Goal: Task Accomplishment & Management: Manage account settings

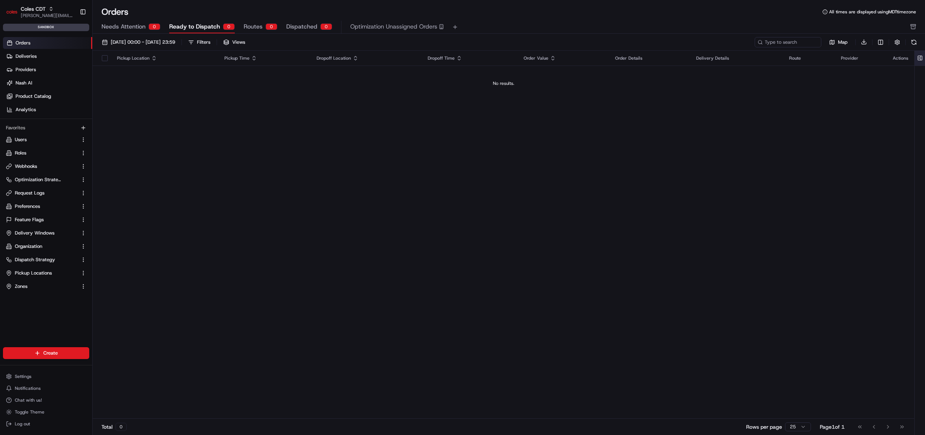
click at [922, 58] on button at bounding box center [919, 58] width 12 height 15
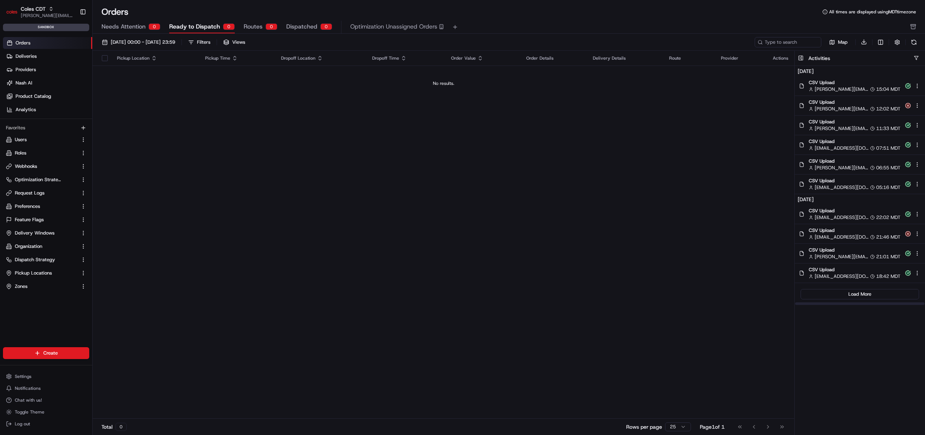
click at [838, 120] on span "CSV Upload" at bounding box center [854, 121] width 92 height 7
click at [849, 107] on span "[PERSON_NAME][EMAIL_ADDRESS][DOMAIN_NAME]" at bounding box center [841, 108] width 54 height 7
click at [858, 87] on div "john@usenash.com 15:04 MDT" at bounding box center [854, 89] width 92 height 7
click at [849, 146] on span "pawel@usenash.com" at bounding box center [841, 148] width 54 height 7
click at [858, 106] on div "john@usenash.com 12:02 MDT" at bounding box center [854, 108] width 92 height 7
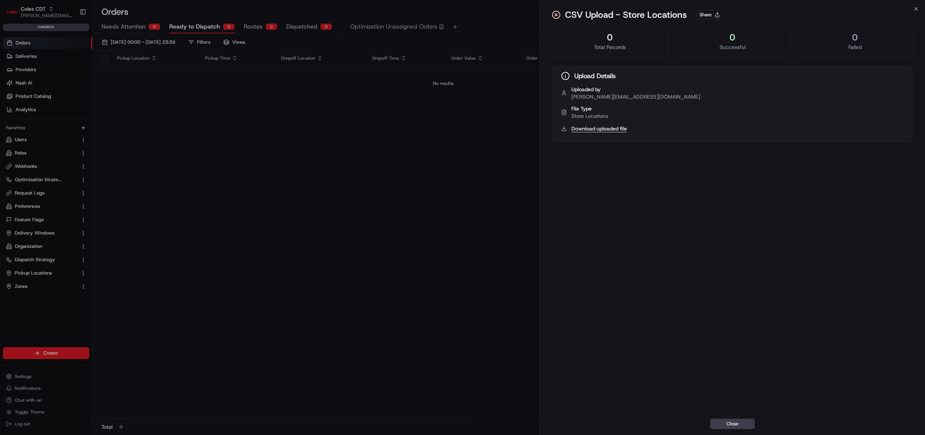
click at [617, 127] on button "Download uploaded file" at bounding box center [599, 128] width 56 height 7
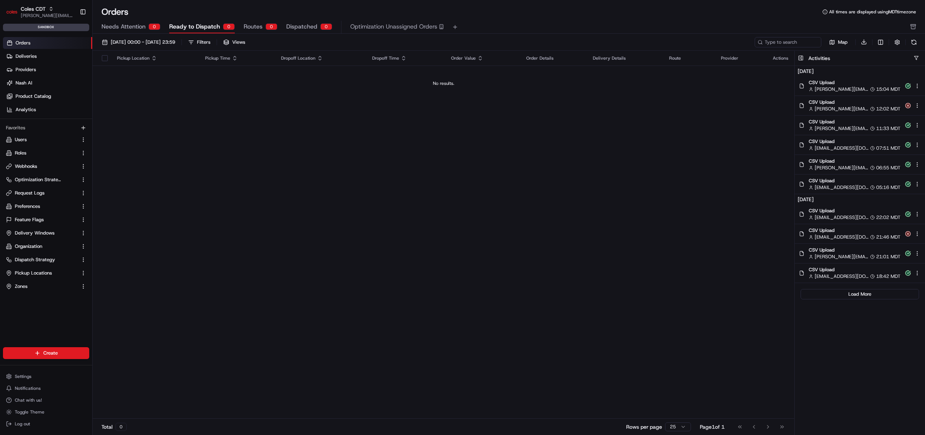
click at [327, 133] on div "Pickup Location Pickup Time Dropoff Location Dropoff Time Order Value Order Det…" at bounding box center [443, 235] width 701 height 368
click at [202, 119] on div "Pickup Location Pickup Time Dropoff Location Dropoff Time Order Value Order Det…" at bounding box center [443, 235] width 701 height 368
click at [38, 351] on html "Coles CDT john@usenash.com Toggle Sidebar sandbox Orders Deliveries Providers N…" at bounding box center [462, 217] width 925 height 435
click at [125, 391] on link "CSV Upload" at bounding box center [134, 392] width 83 height 13
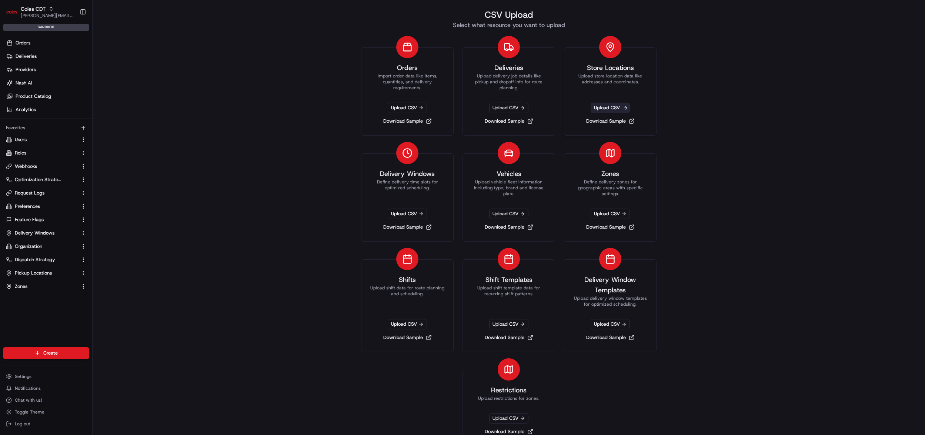
click at [607, 108] on span "Upload CSV" at bounding box center [609, 108] width 39 height 10
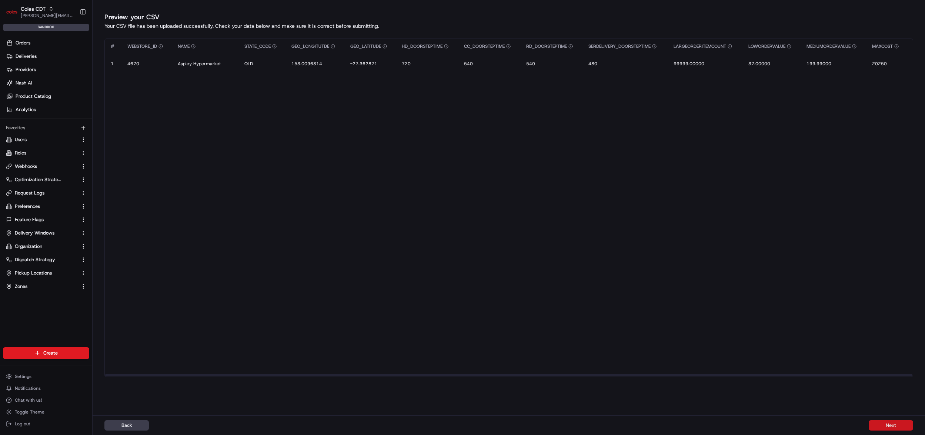
click at [893, 427] on button "Next" at bounding box center [890, 425] width 44 height 10
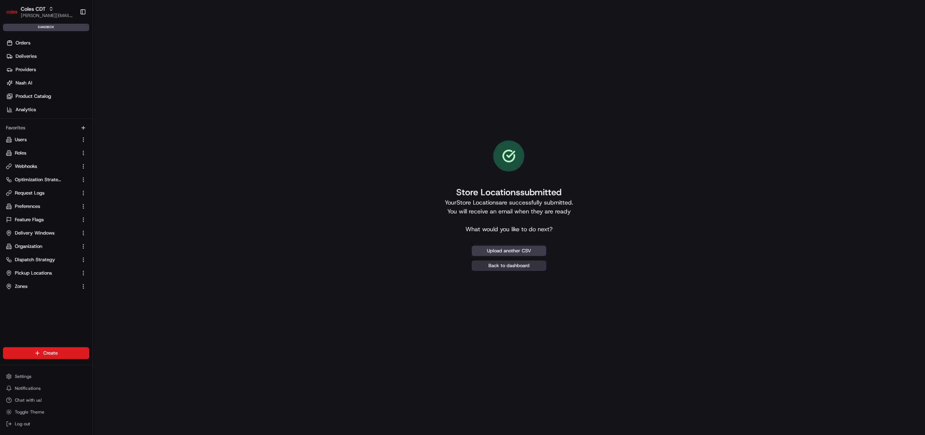
click at [520, 267] on link "Back to dashboard" at bounding box center [509, 265] width 74 height 10
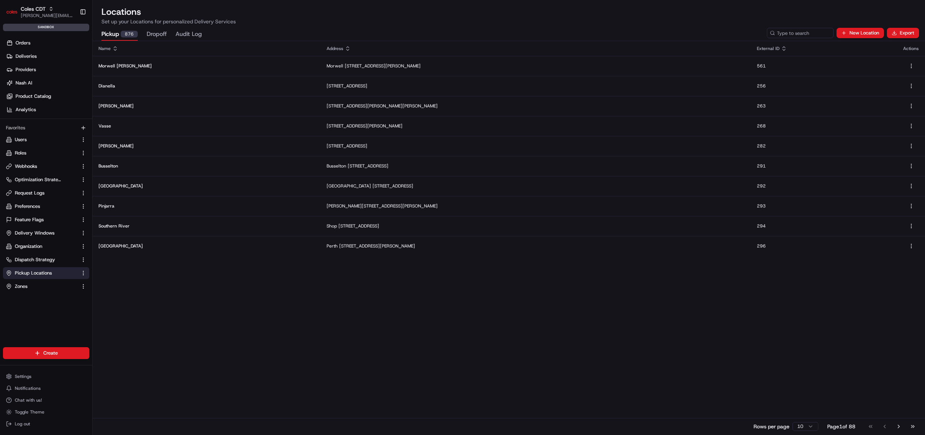
click at [42, 28] on div "sandbox" at bounding box center [46, 27] width 86 height 7
click at [33, 42] on link "Orders" at bounding box center [47, 43] width 89 height 12
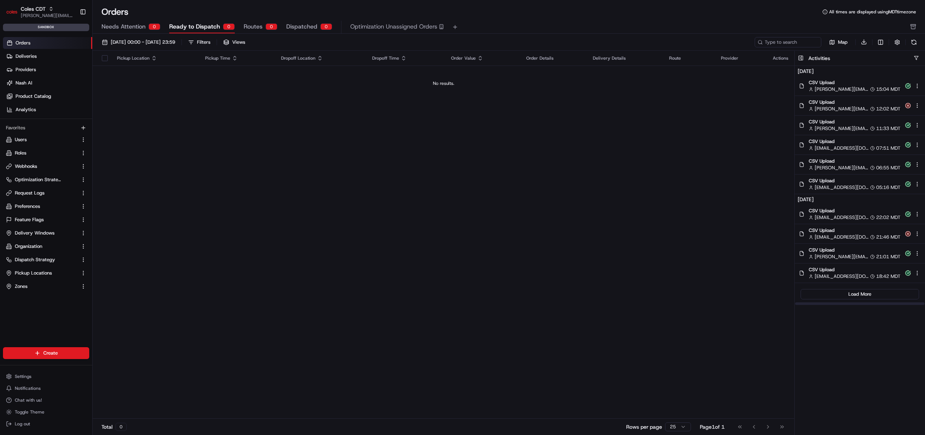
click at [863, 78] on div "CSV Upload john@usenash.com 15:04 MDT" at bounding box center [859, 85] width 130 height 19
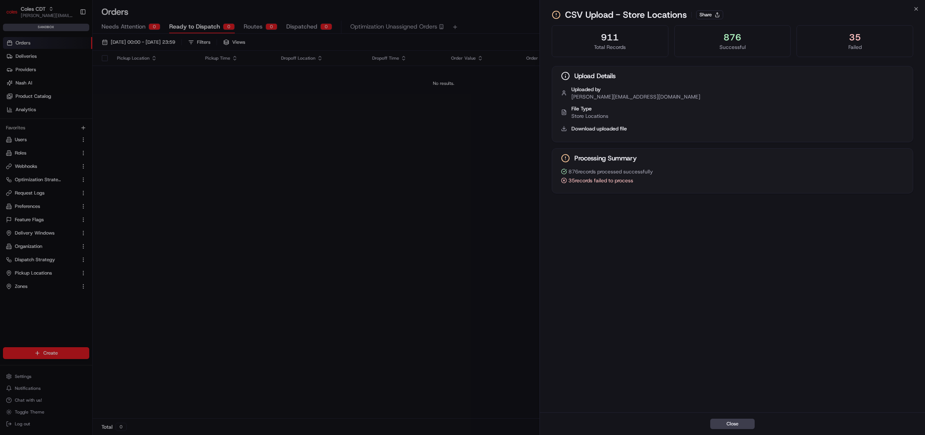
drag, startPoint x: 476, startPoint y: 184, endPoint x: 544, endPoint y: 166, distance: 71.1
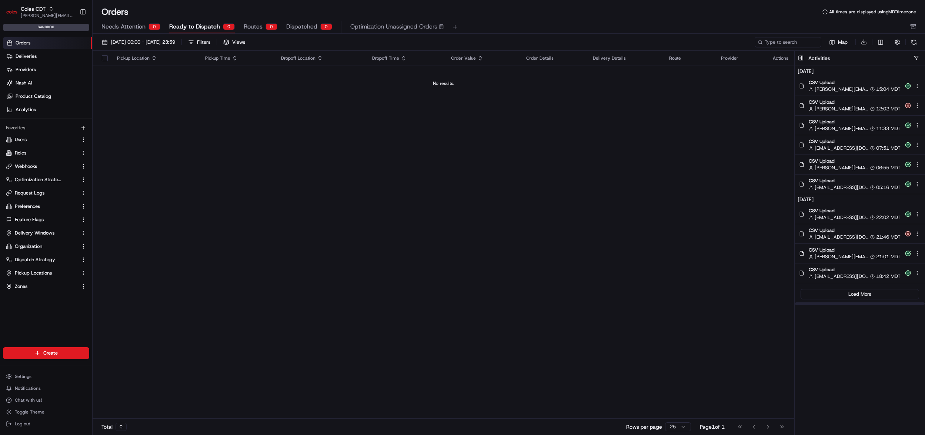
click at [915, 41] on button at bounding box center [913, 42] width 10 height 10
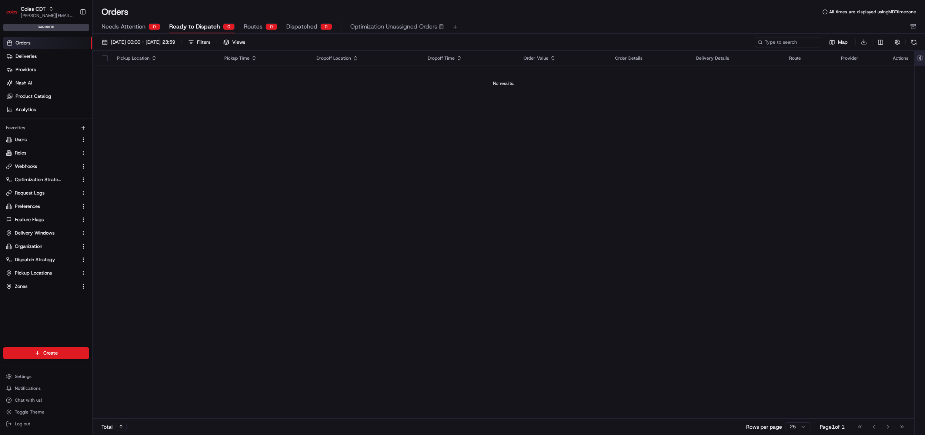
click at [919, 58] on button at bounding box center [919, 58] width 12 height 15
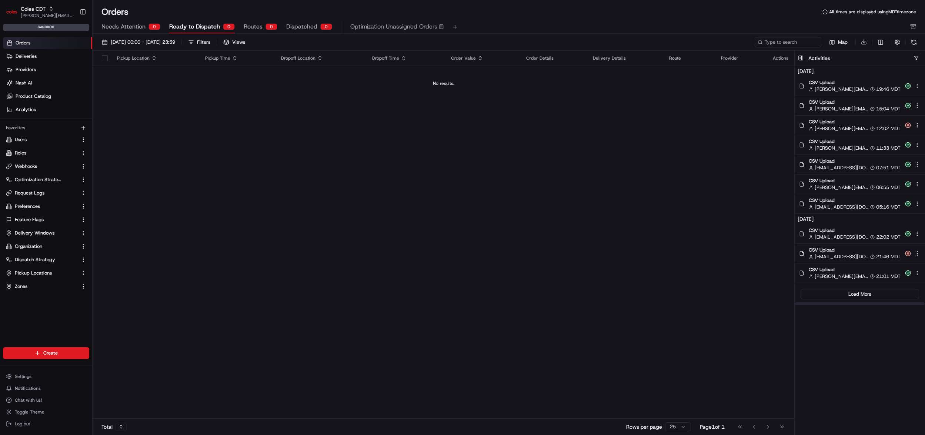
click at [873, 84] on span "CSV Upload" at bounding box center [854, 82] width 92 height 7
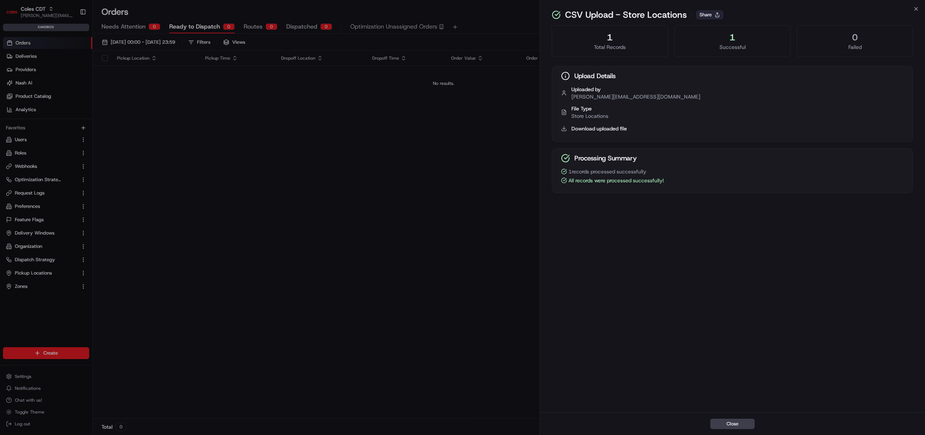
click at [712, 16] on button "Share" at bounding box center [709, 14] width 27 height 9
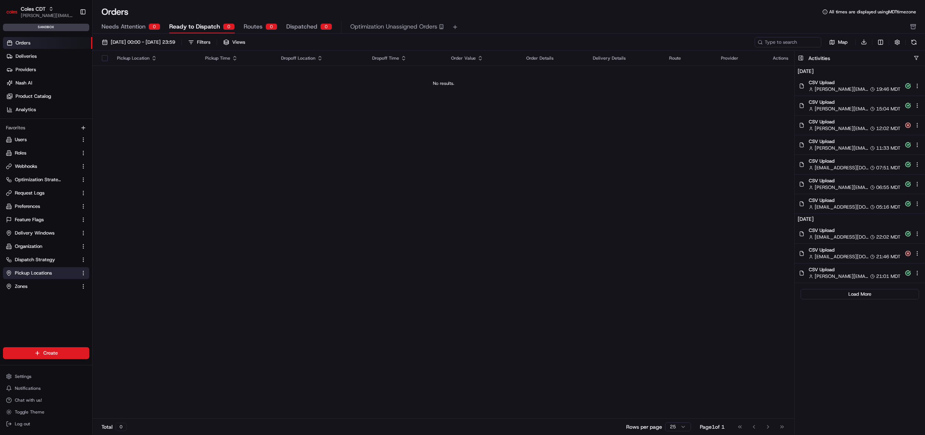
click at [39, 275] on span "Pickup Locations" at bounding box center [33, 272] width 37 height 7
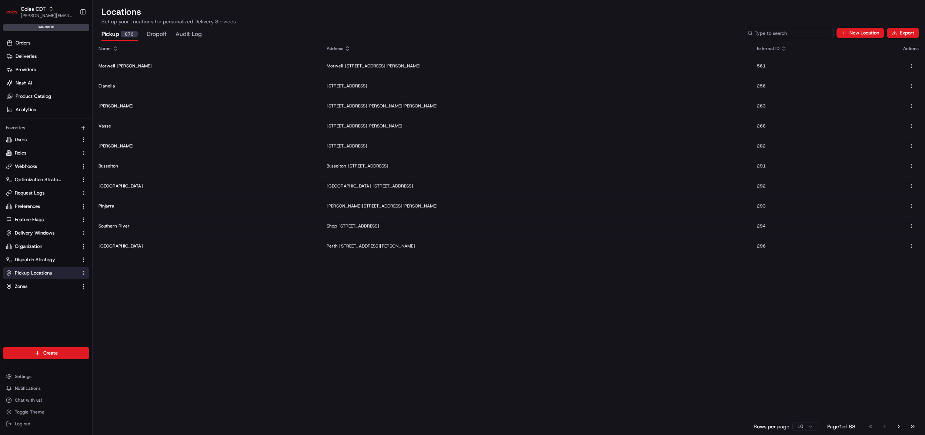
click at [789, 36] on input at bounding box center [788, 33] width 89 height 10
paste input "4670"
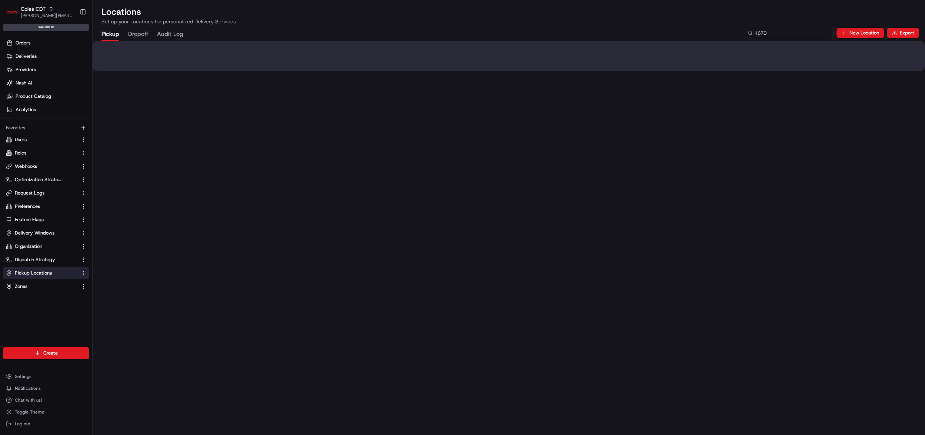
type input "4670"
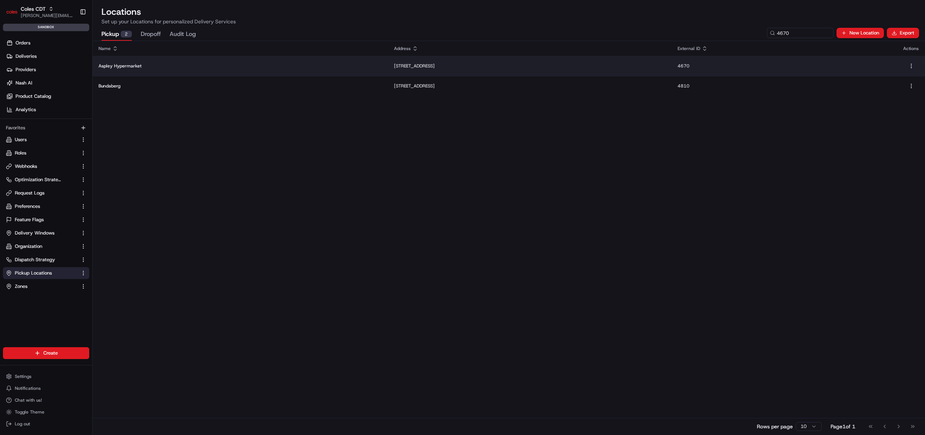
click at [464, 71] on td "Albany Creek Rd, Aspley QLD 4034, Australia" at bounding box center [530, 66] width 284 height 20
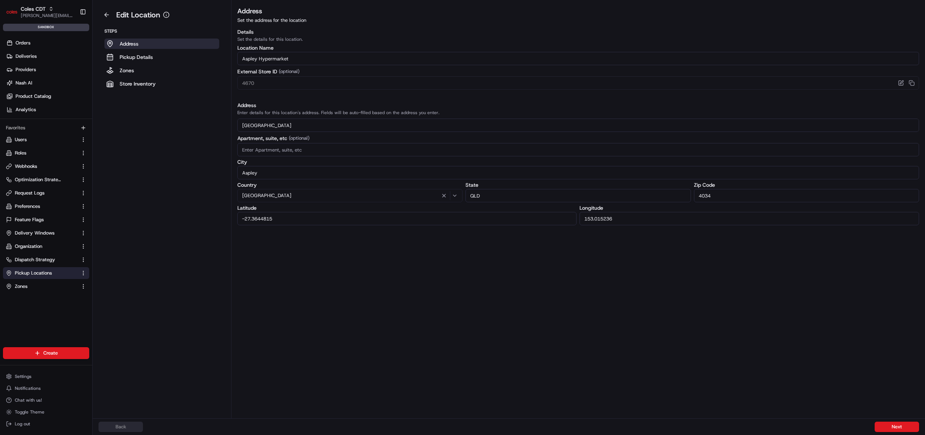
click at [320, 131] on input "[GEOGRAPHIC_DATA]" at bounding box center [577, 124] width 681 height 13
click at [295, 56] on input "Aspley Hypermarket" at bounding box center [577, 58] width 681 height 13
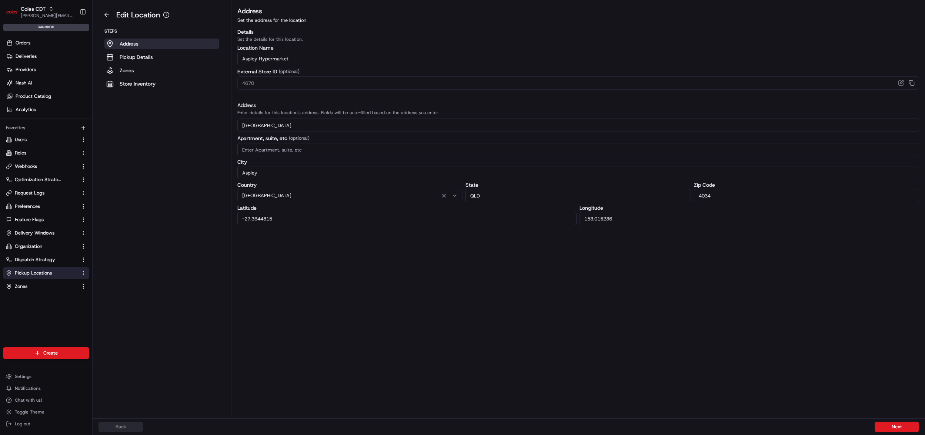
click at [295, 56] on input "Aspley Hypermarket" at bounding box center [577, 58] width 681 height 13
click at [325, 126] on input "[GEOGRAPHIC_DATA]" at bounding box center [577, 124] width 681 height 13
click at [400, 101] on div "Details Set the details for this location. Location Name Aspley Hypermarket Ext…" at bounding box center [577, 126] width 681 height 197
click at [107, 12] on button at bounding box center [106, 15] width 16 height 12
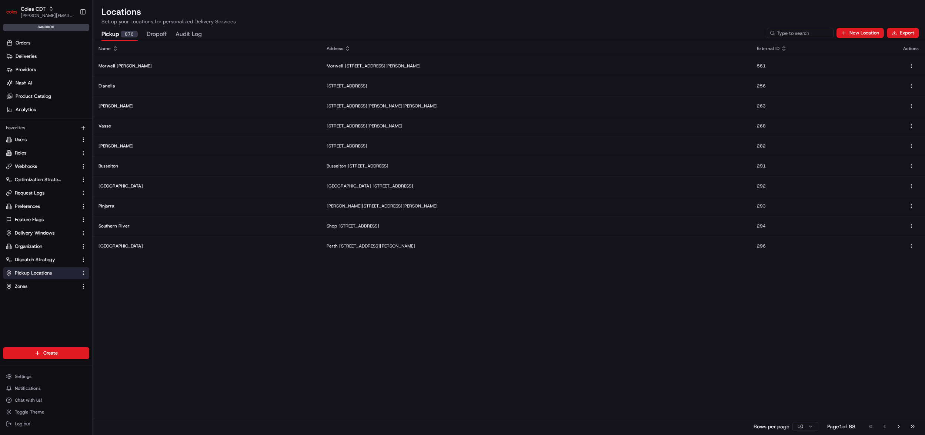
click at [381, 325] on div "Name Address External ID Actions Morwell George S Morwell 9840/82 George St, VI…" at bounding box center [509, 237] width 832 height 393
click at [40, 351] on html "Coles CDT john@usenash.com Toggle Sidebar sandbox Orders Deliveries Providers N…" at bounding box center [462, 217] width 925 height 435
click at [135, 397] on link "CSV Upload" at bounding box center [134, 392] width 83 height 13
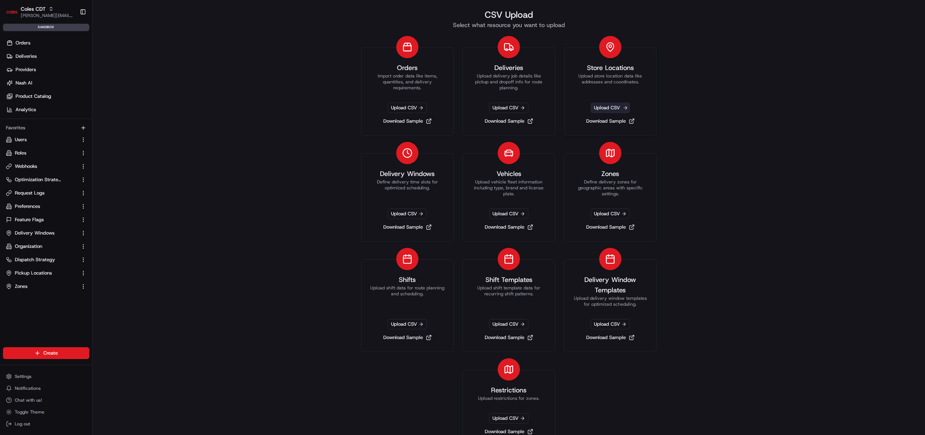
click at [609, 103] on span "Upload CSV" at bounding box center [609, 108] width 39 height 10
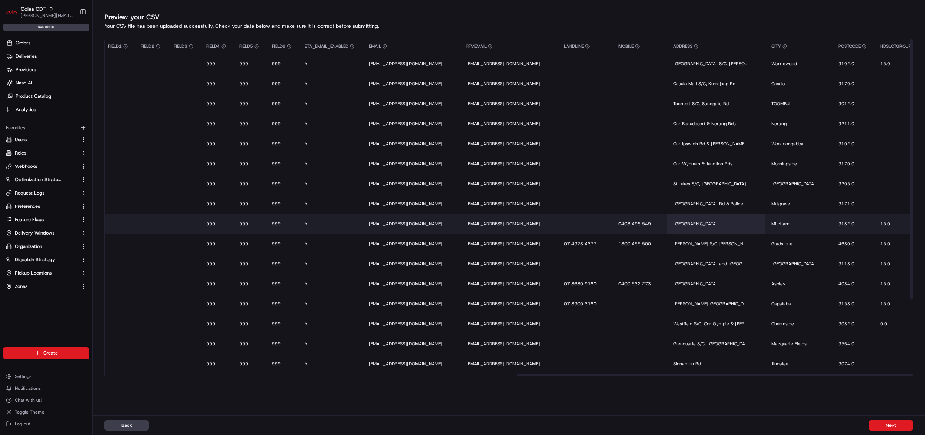
scroll to position [0, 1193]
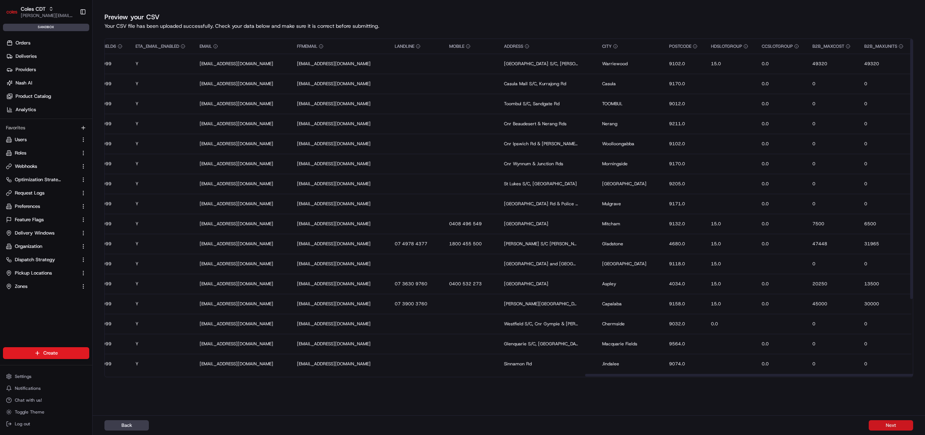
click at [884, 421] on button "Next" at bounding box center [890, 425] width 44 height 10
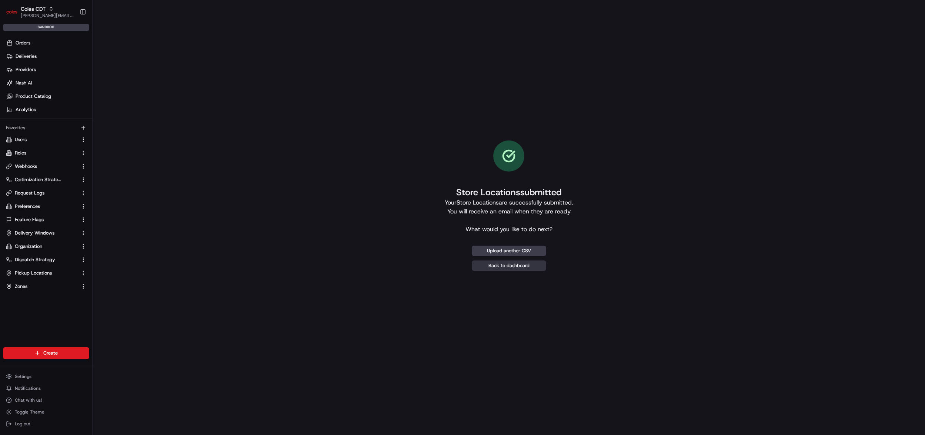
click at [511, 267] on link "Back to dashboard" at bounding box center [509, 265] width 74 height 10
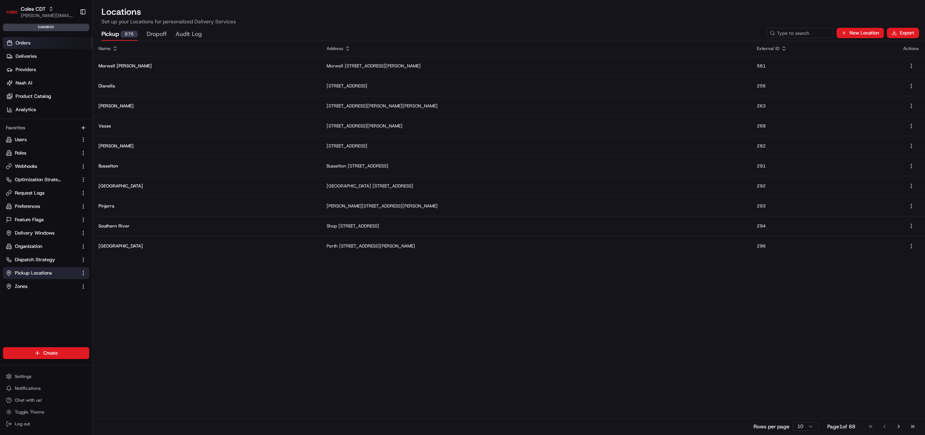
click at [35, 44] on link "Orders" at bounding box center [47, 43] width 89 height 12
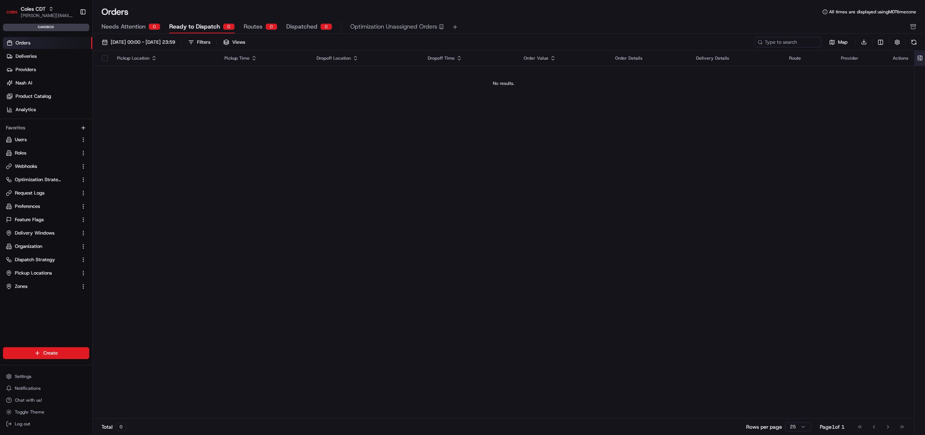
click at [916, 57] on button at bounding box center [919, 58] width 12 height 15
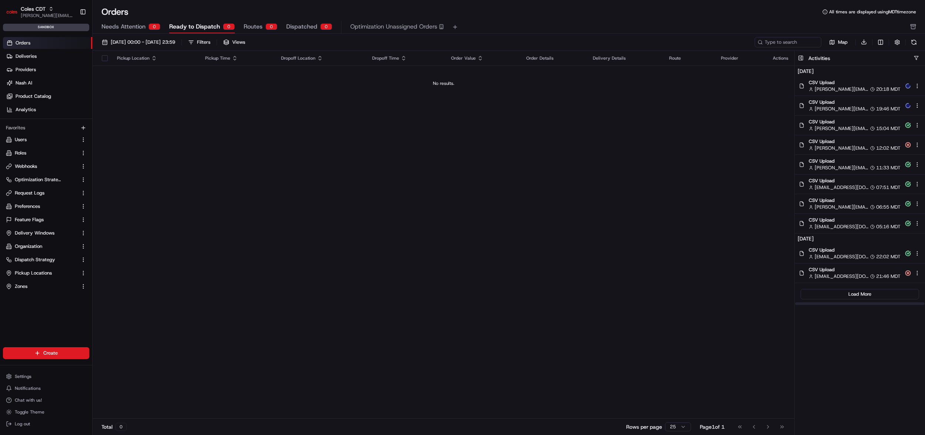
click at [859, 90] on div "john@usenash.com 20:18 MDT" at bounding box center [854, 89] width 92 height 7
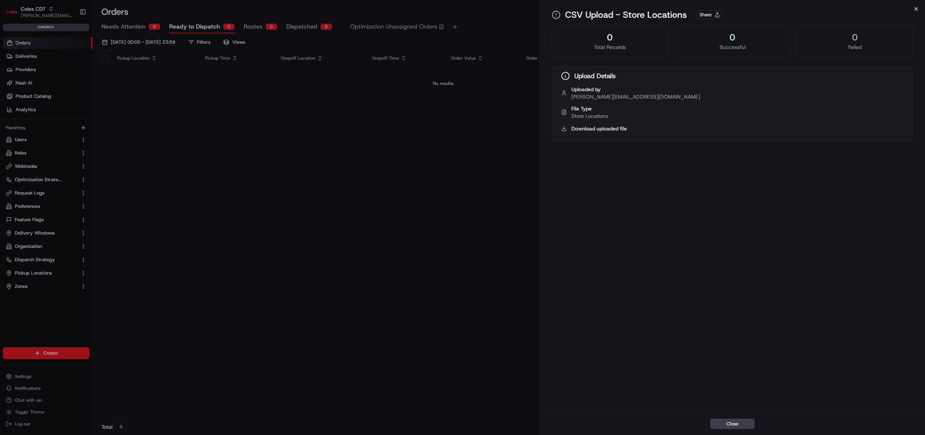
click at [917, 11] on icon "button" at bounding box center [916, 9] width 6 height 6
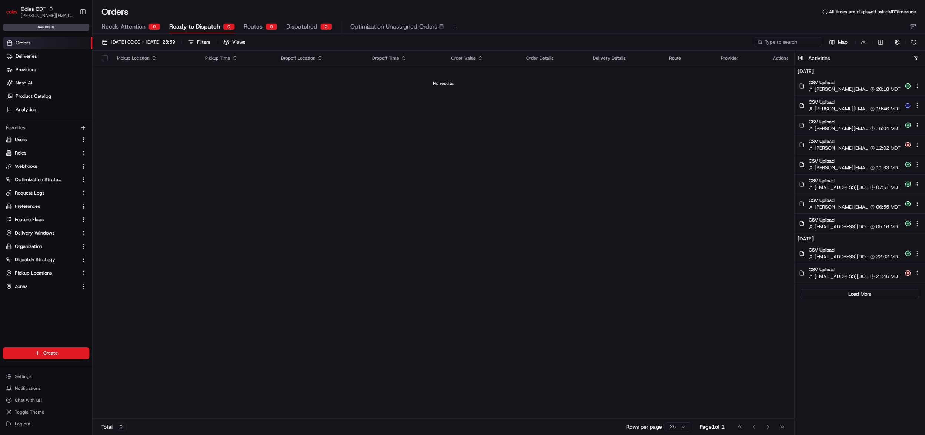
drag, startPoint x: 694, startPoint y: 147, endPoint x: 750, endPoint y: 130, distance: 58.5
click at [694, 147] on div "Pickup Location Pickup Time Dropoff Location Dropoff Time Order Value Order Det…" at bounding box center [443, 235] width 701 height 368
click at [881, 86] on span "20:18 MDT" at bounding box center [888, 89] width 24 height 7
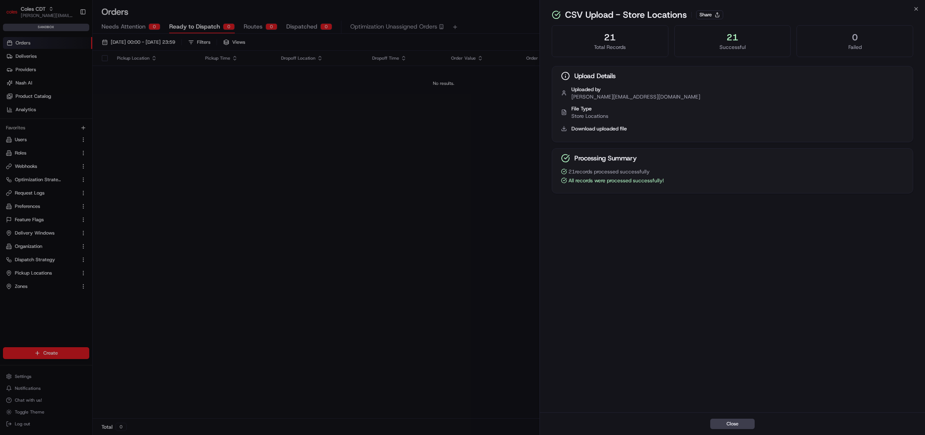
drag, startPoint x: 430, startPoint y: 141, endPoint x: 480, endPoint y: 133, distance: 50.7
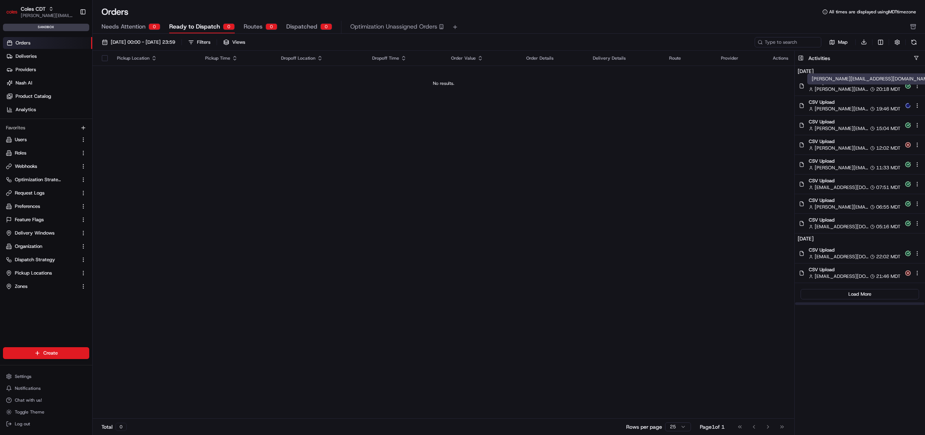
click at [831, 88] on span "[PERSON_NAME][EMAIL_ADDRESS][DOMAIN_NAME]" at bounding box center [841, 89] width 54 height 7
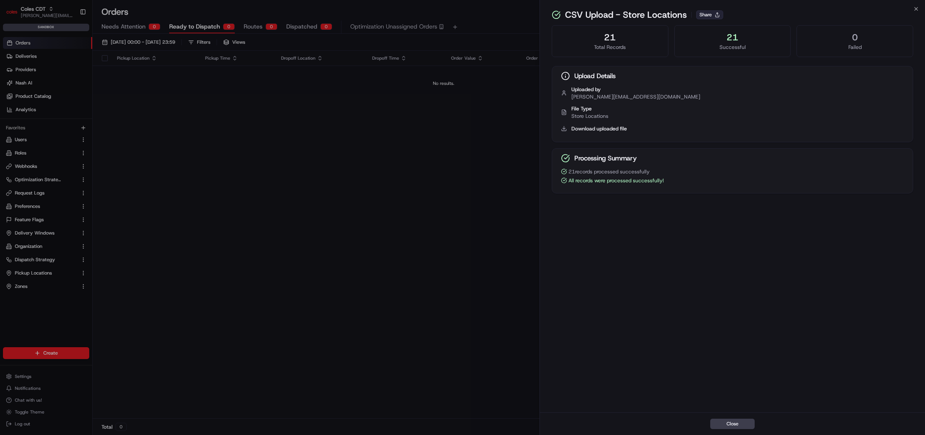
click at [712, 19] on button "Share" at bounding box center [709, 14] width 27 height 9
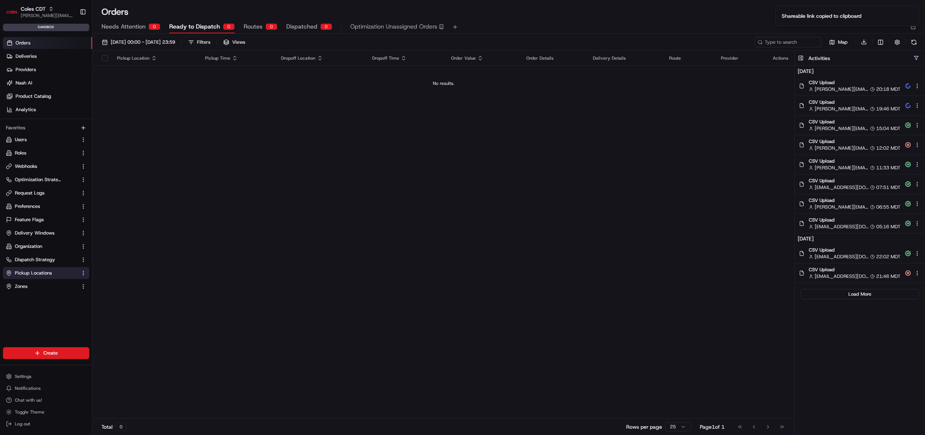
click at [29, 275] on span "Pickup Locations" at bounding box center [33, 272] width 37 height 7
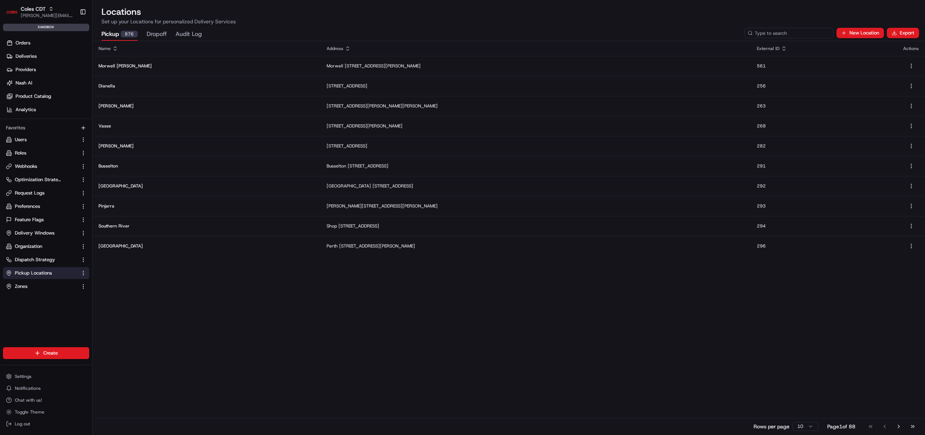
click at [812, 34] on input at bounding box center [788, 33] width 89 height 10
paste input "4670"
type input "4670"
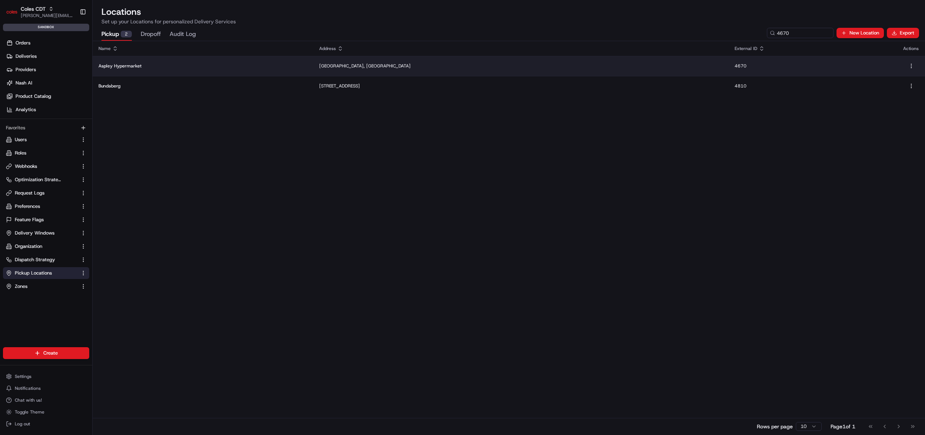
click at [285, 58] on td "Aspley Hypermarket" at bounding box center [203, 66] width 221 height 20
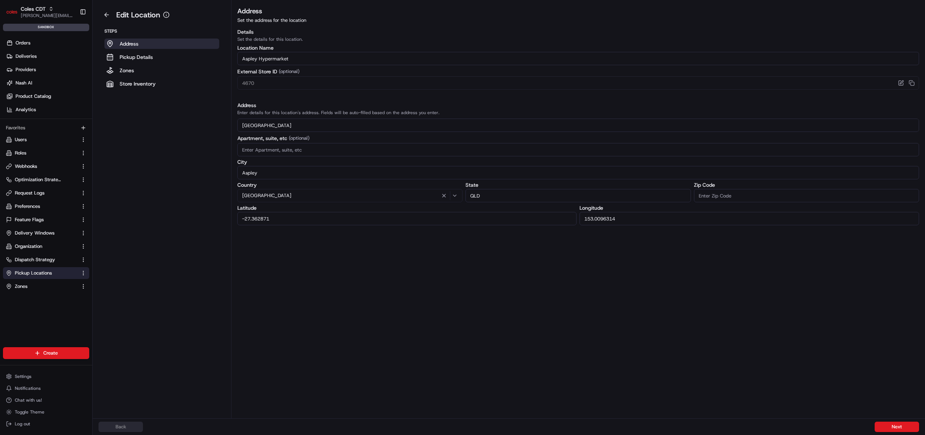
click at [587, 304] on div "Address Set the address for the location Details Set the details for this locat…" at bounding box center [577, 212] width 693 height 412
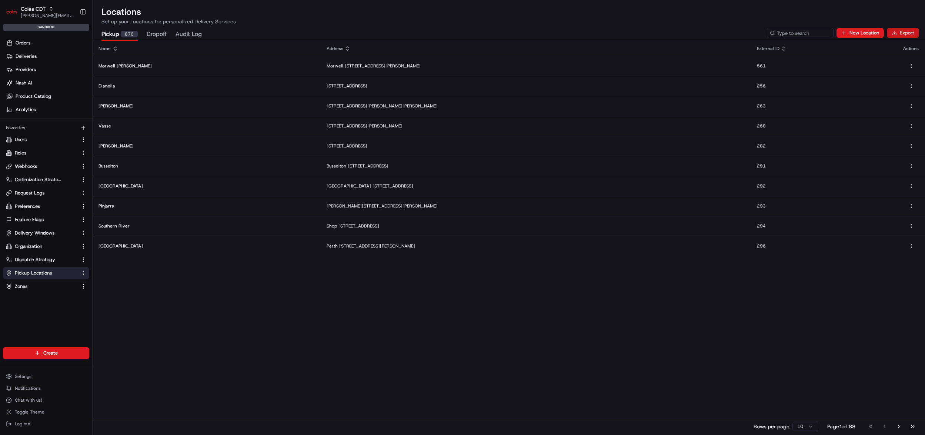
click at [898, 33] on button "Export" at bounding box center [902, 33] width 32 height 10
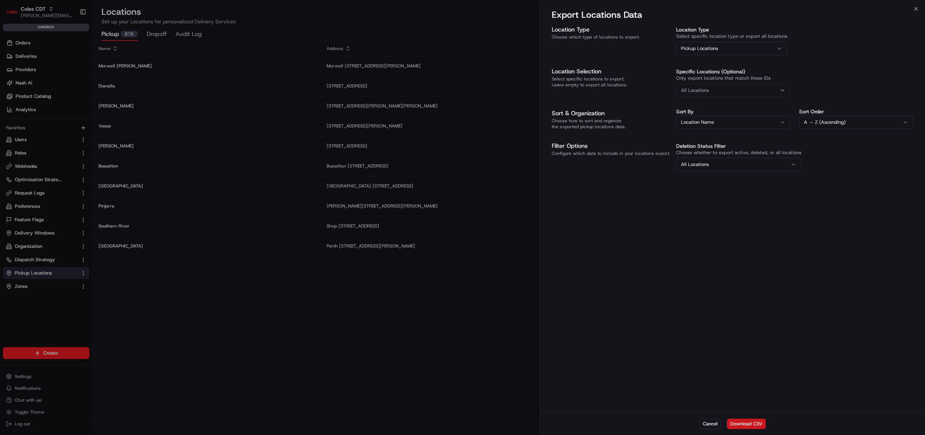
click at [754, 424] on button "Download CSV" at bounding box center [746, 423] width 39 height 10
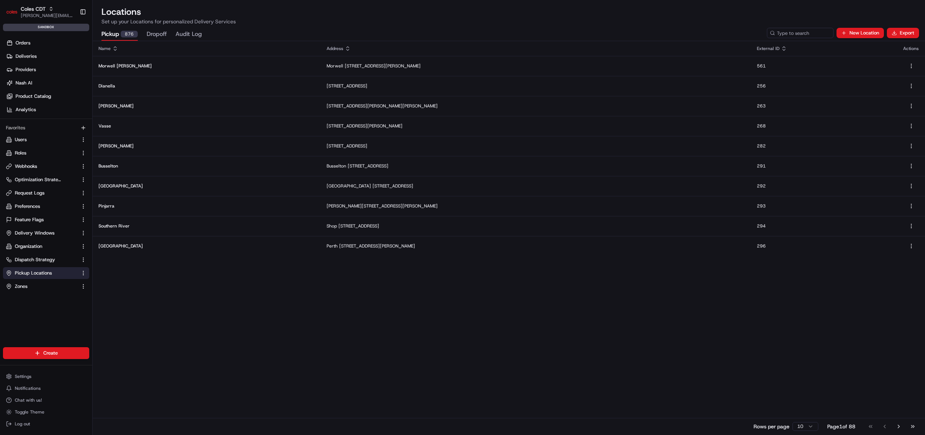
click at [794, 38] on div "Pickup 876 Dropoff Audit Log New Location Export" at bounding box center [509, 33] width 832 height 16
click at [797, 34] on input at bounding box center [788, 33] width 89 height 10
paste input "797"
type input "797"
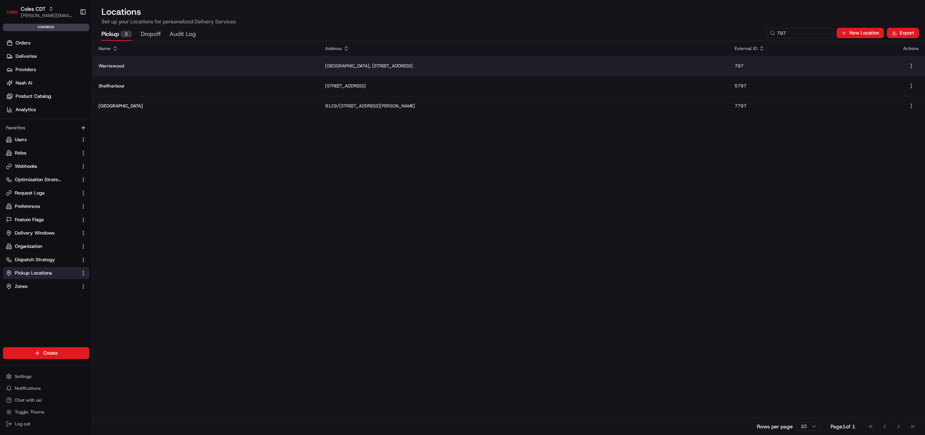
click at [194, 61] on td "Warriewood" at bounding box center [206, 66] width 227 height 20
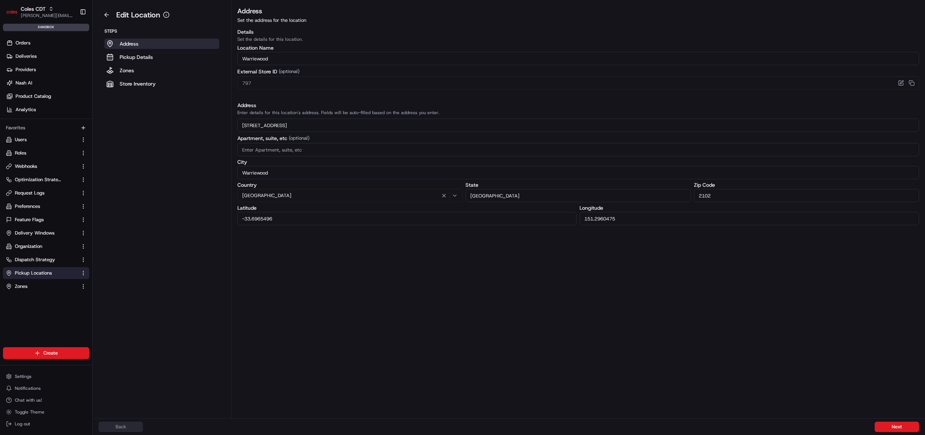
click at [612, 288] on div "Address Set the address for the location Details Set the details for this locat…" at bounding box center [577, 212] width 693 height 412
click at [141, 170] on aside "Edit Location Steps Address Pickup Details Zones Store Inventory" at bounding box center [162, 209] width 139 height 418
drag, startPoint x: 104, startPoint y: 15, endPoint x: 9, endPoint y: 85, distance: 118.1
click at [104, 15] on button at bounding box center [106, 15] width 16 height 12
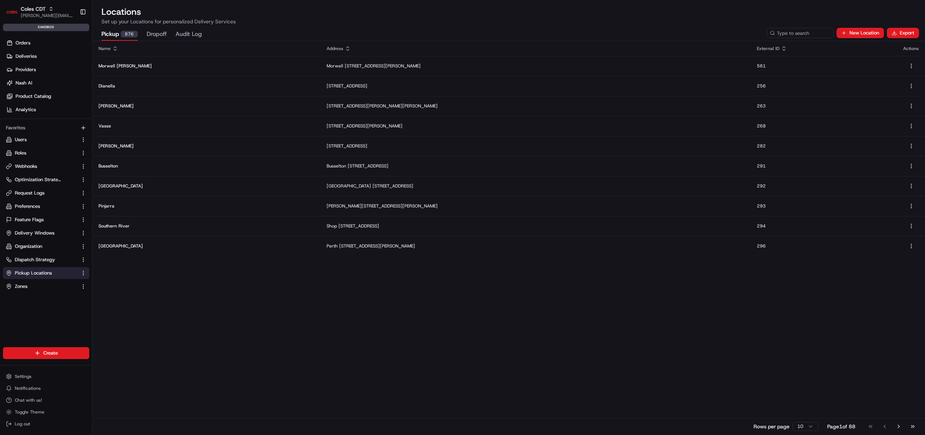
click at [769, 23] on p "Set up your Locations for personalized Delivery Services" at bounding box center [508, 21] width 814 height 7
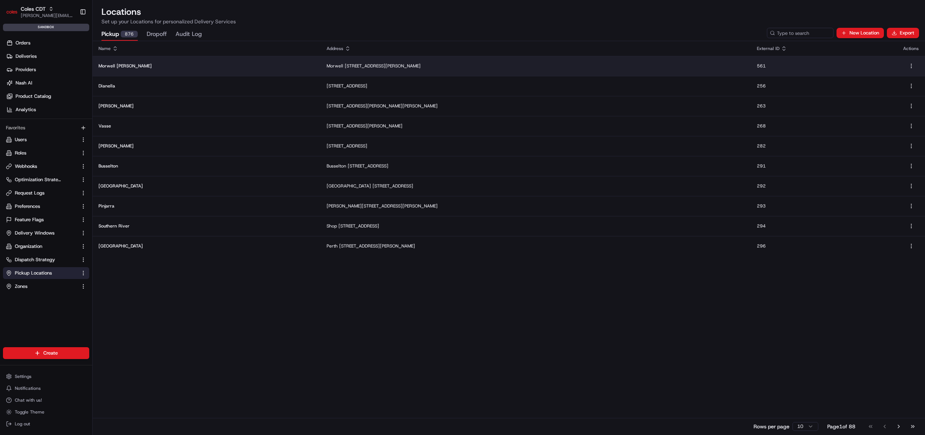
click at [428, 74] on td "Morwell [STREET_ADDRESS][PERSON_NAME]" at bounding box center [536, 66] width 430 height 20
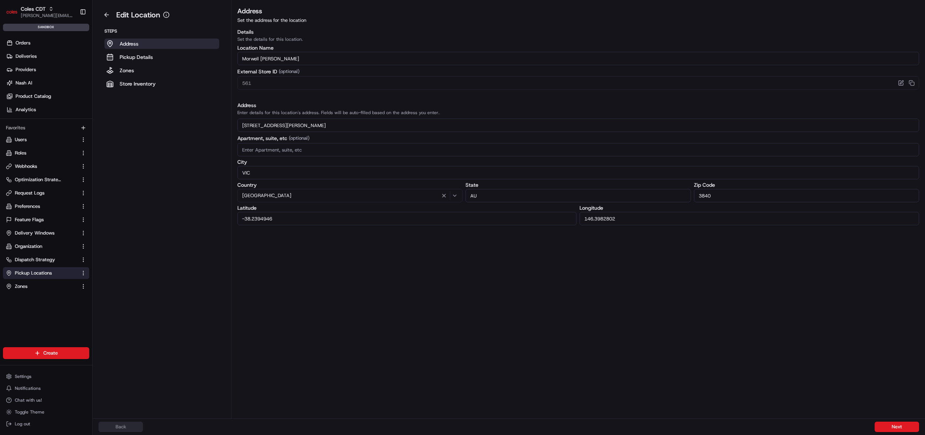
click at [506, 31] on h3 "Details" at bounding box center [577, 31] width 681 height 7
click at [99, 12] on button at bounding box center [106, 15] width 16 height 12
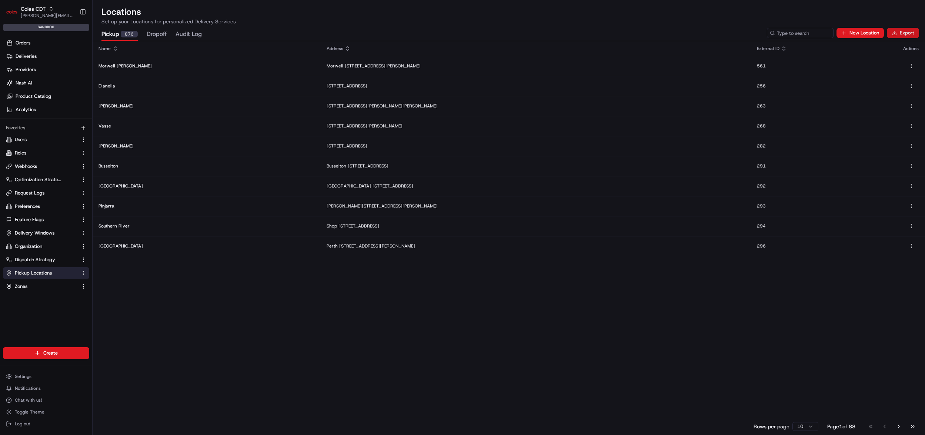
click at [905, 33] on button "Export" at bounding box center [902, 33] width 32 height 10
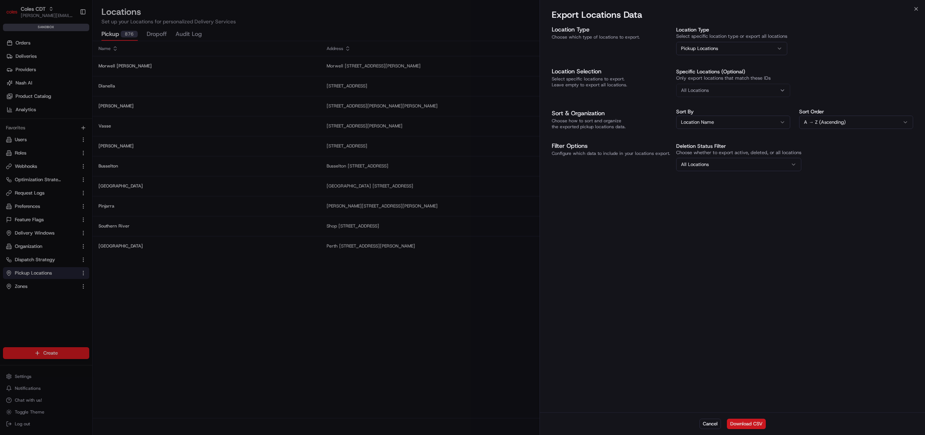
click at [747, 423] on button "Download CSV" at bounding box center [746, 423] width 39 height 10
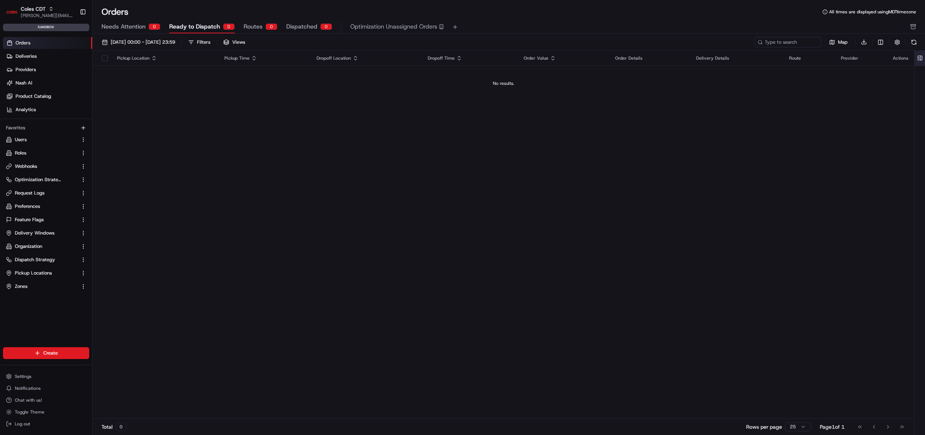
click at [918, 55] on button at bounding box center [919, 58] width 12 height 15
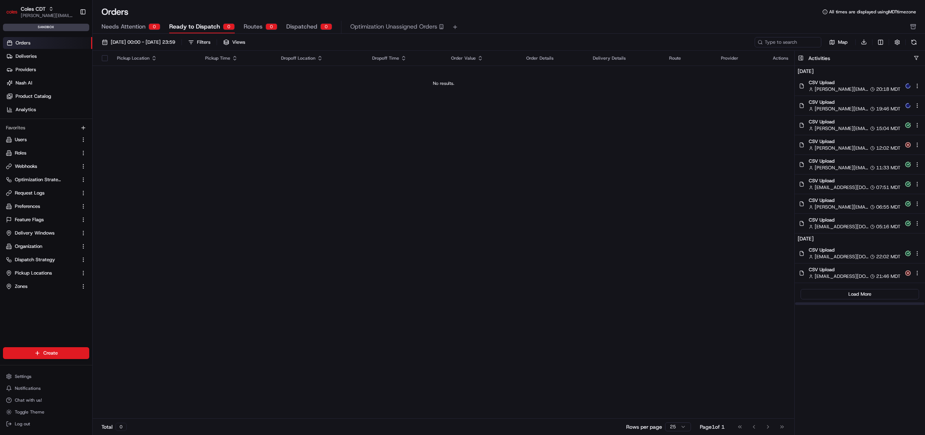
click at [868, 124] on span "CSV Upload" at bounding box center [854, 121] width 92 height 7
click at [863, 102] on span "CSV Upload" at bounding box center [854, 102] width 92 height 7
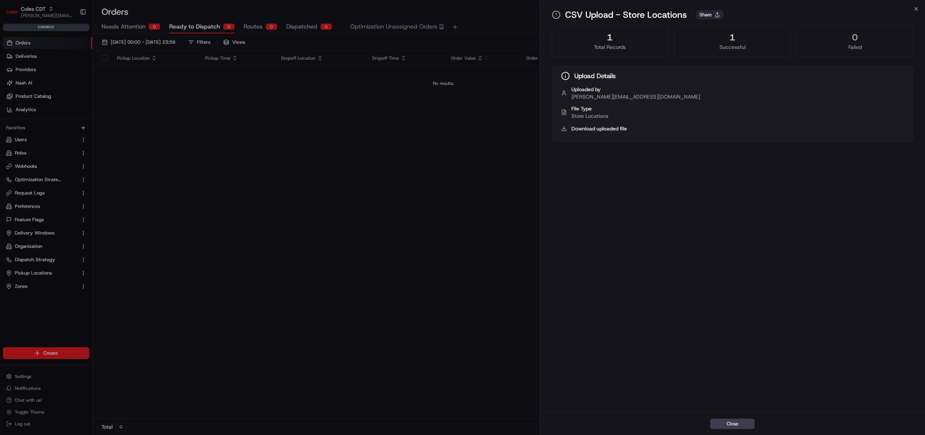
click at [712, 13] on button "Share" at bounding box center [709, 14] width 27 height 9
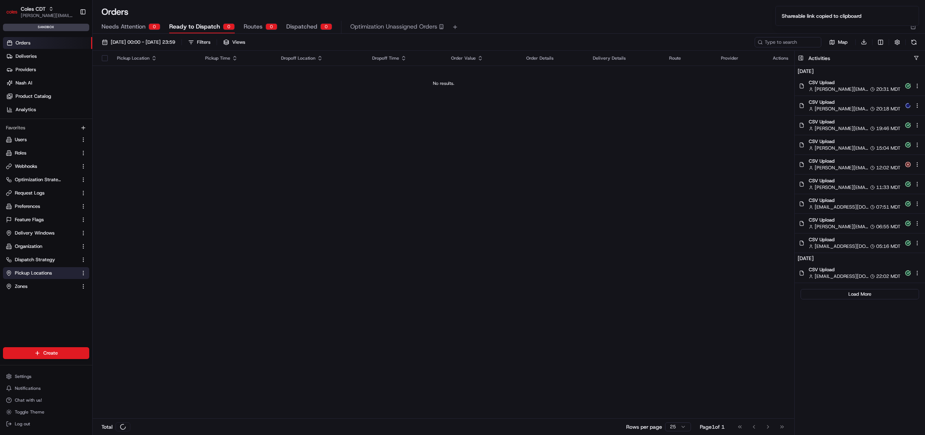
click at [48, 274] on span "Pickup Locations" at bounding box center [33, 272] width 37 height 7
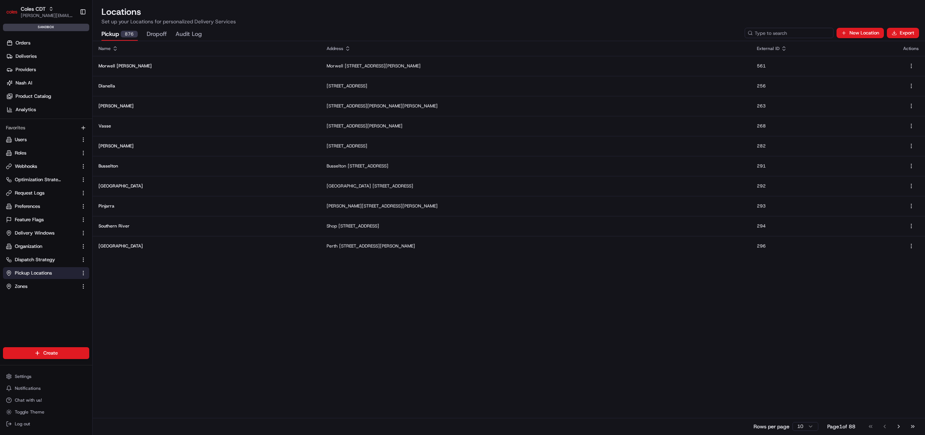
click at [806, 31] on input at bounding box center [788, 33] width 89 height 10
paste input "632"
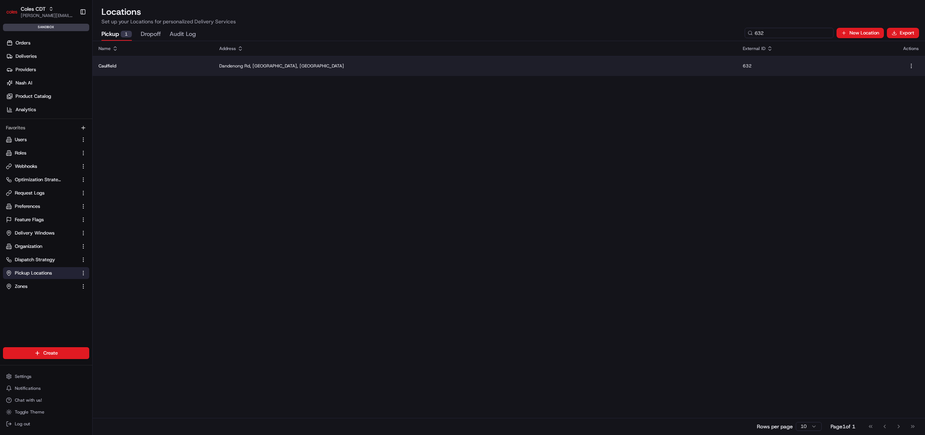
type input "632"
click at [742, 64] on p "632" at bounding box center [816, 66] width 148 height 6
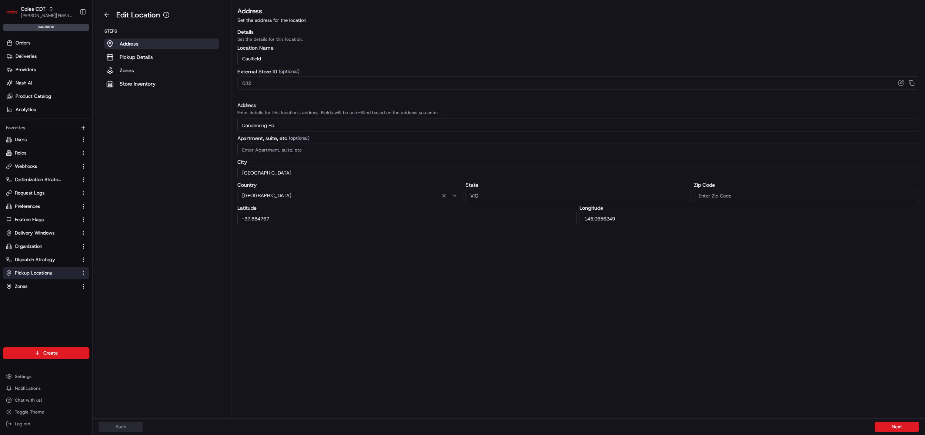
click at [643, 279] on div "Address Set the address for the location Details Set the details for this locat…" at bounding box center [577, 212] width 693 height 412
click at [56, 356] on html "Coles CDT [PERSON_NAME][EMAIL_ADDRESS][DOMAIN_NAME] Toggle Sidebar sandbox Orde…" at bounding box center [462, 217] width 925 height 435
click at [124, 393] on link "CSV Upload" at bounding box center [134, 392] width 83 height 13
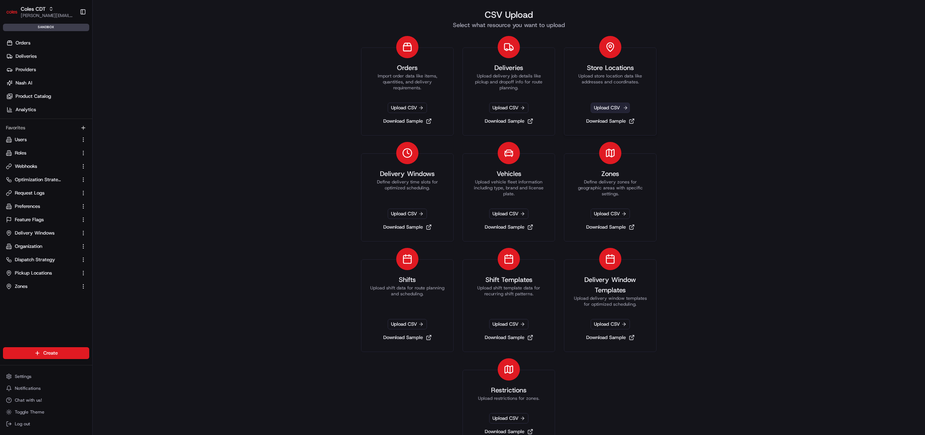
click at [617, 108] on span "Upload CSV" at bounding box center [609, 108] width 39 height 10
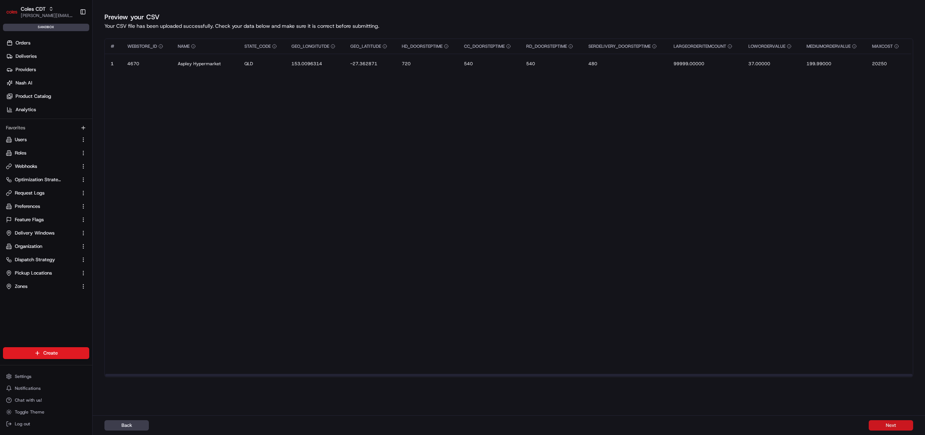
click at [881, 424] on button "Next" at bounding box center [890, 425] width 44 height 10
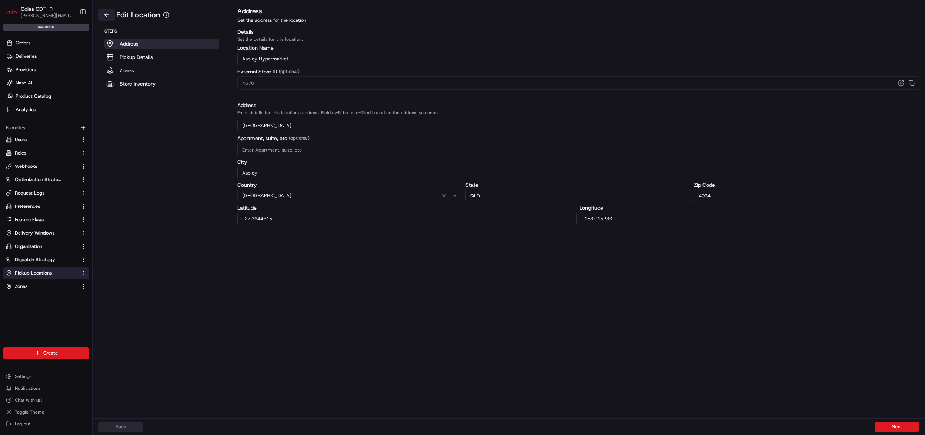
click at [105, 13] on button at bounding box center [106, 15] width 16 height 12
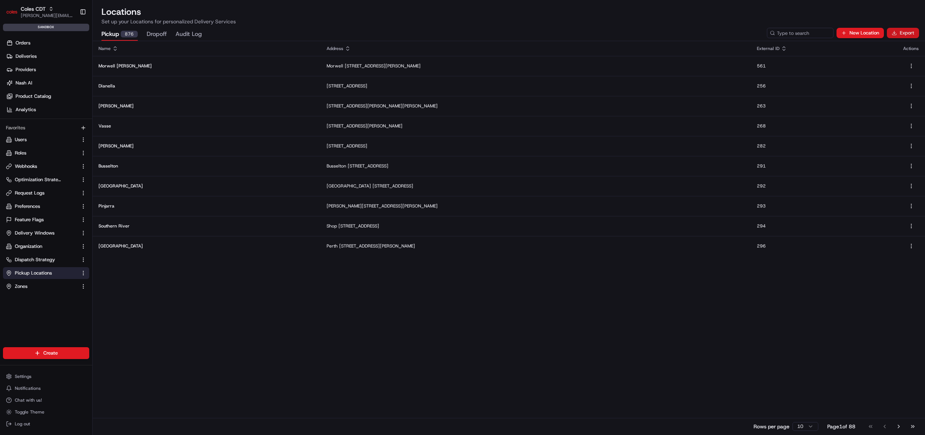
click at [902, 33] on button "Export" at bounding box center [902, 33] width 32 height 10
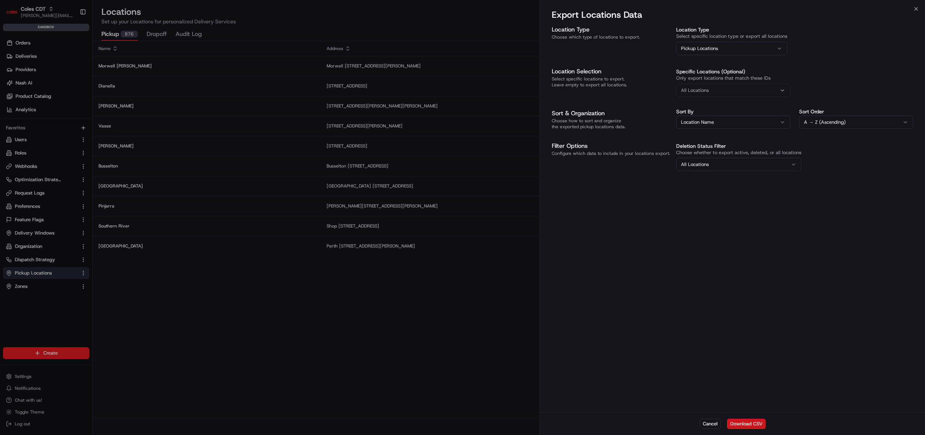
click at [754, 422] on button "Download CSV" at bounding box center [746, 423] width 39 height 10
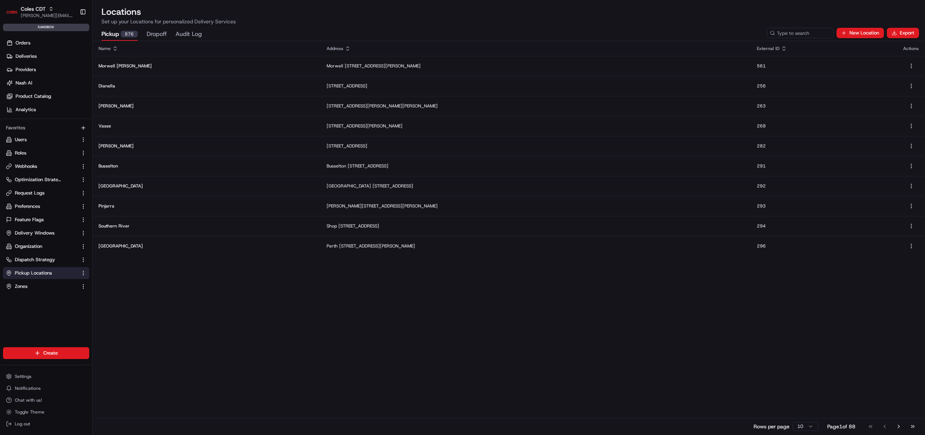
click at [413, 20] on p "Set up your Locations for personalized Delivery Services" at bounding box center [508, 21] width 814 height 7
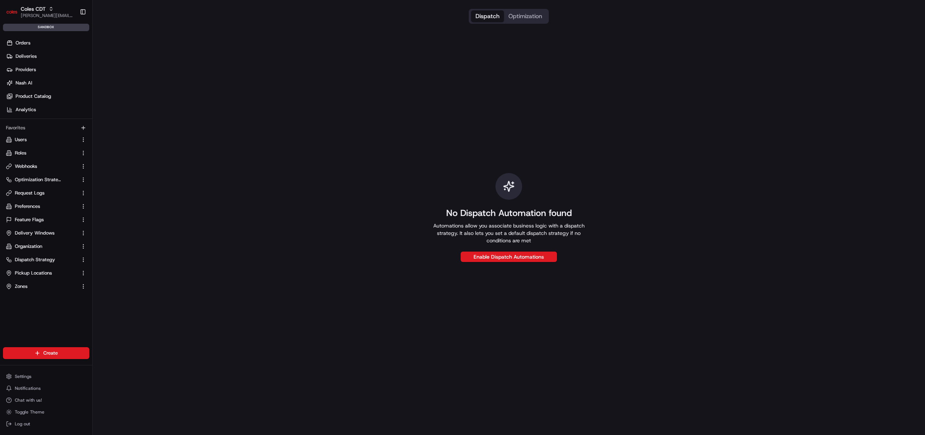
click at [50, 306] on div "Orders Deliveries Providers Nash AI Product Catalog Analytics Favorites Users R…" at bounding box center [46, 198] width 92 height 328
click at [31, 274] on span "Pickup Locations" at bounding box center [33, 272] width 37 height 7
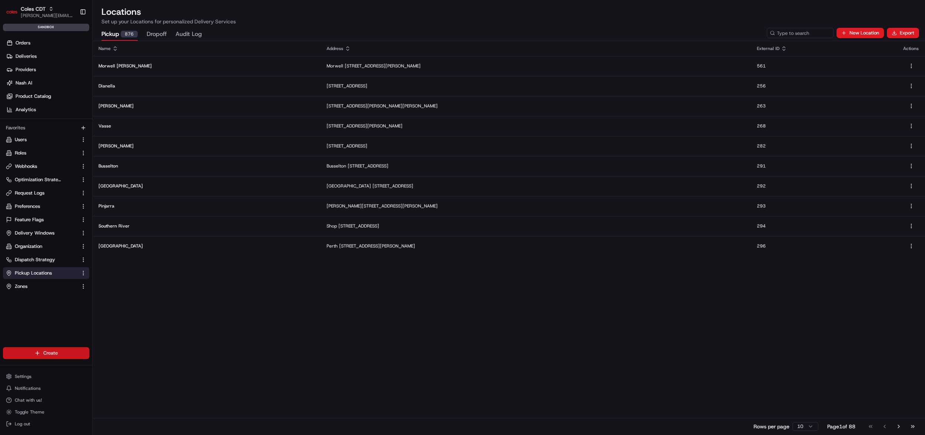
click at [60, 349] on html "Coles CDT john@usenash.com Toggle Sidebar sandbox Orders Deliveries Providers N…" at bounding box center [462, 217] width 925 height 435
click at [123, 392] on link "CSV Upload" at bounding box center [134, 392] width 83 height 13
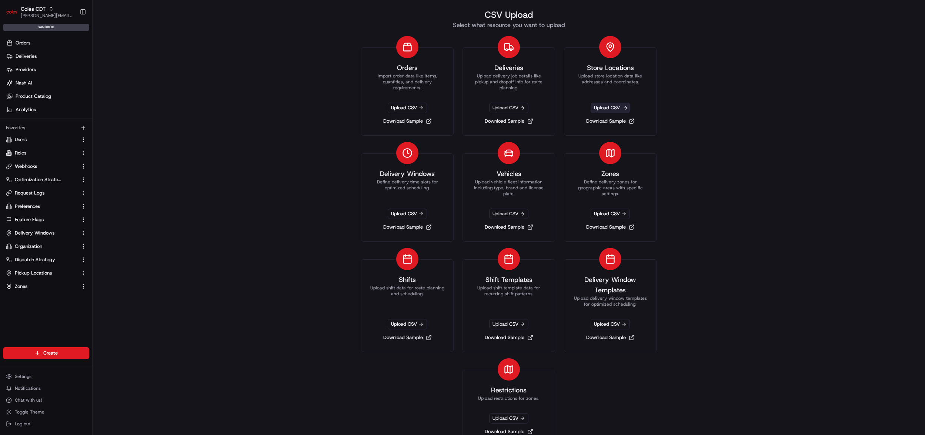
click at [609, 105] on span "Upload CSV" at bounding box center [609, 108] width 39 height 10
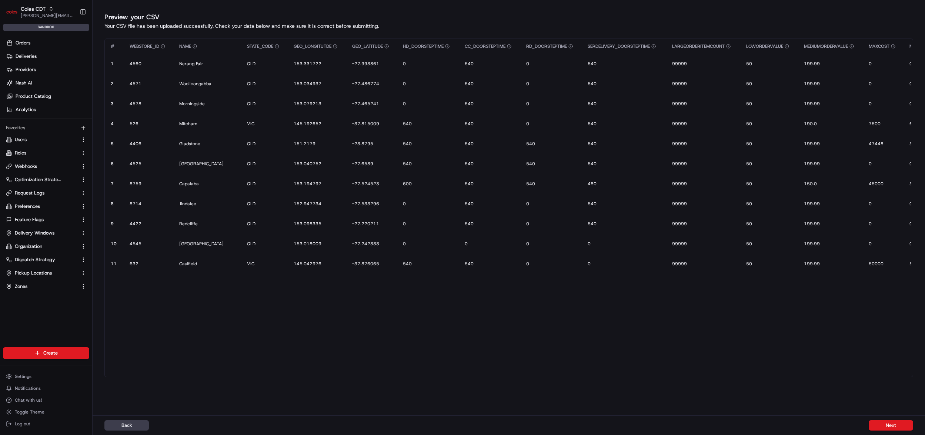
drag, startPoint x: 894, startPoint y: 425, endPoint x: 802, endPoint y: 304, distance: 151.8
click at [811, 307] on div "Preview your CSV Your CSV file has been uploaded successfully. Check your data …" at bounding box center [509, 217] width 832 height 435
click at [891, 422] on button "Next" at bounding box center [890, 425] width 44 height 10
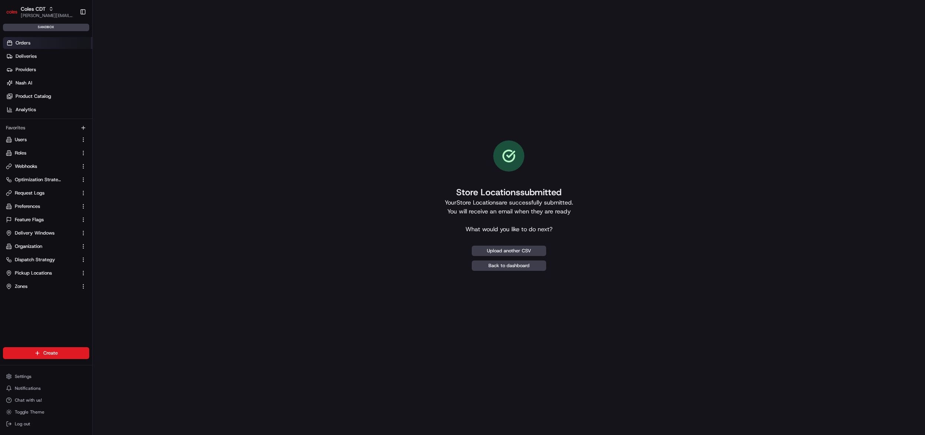
click at [48, 43] on link "Orders" at bounding box center [47, 43] width 89 height 12
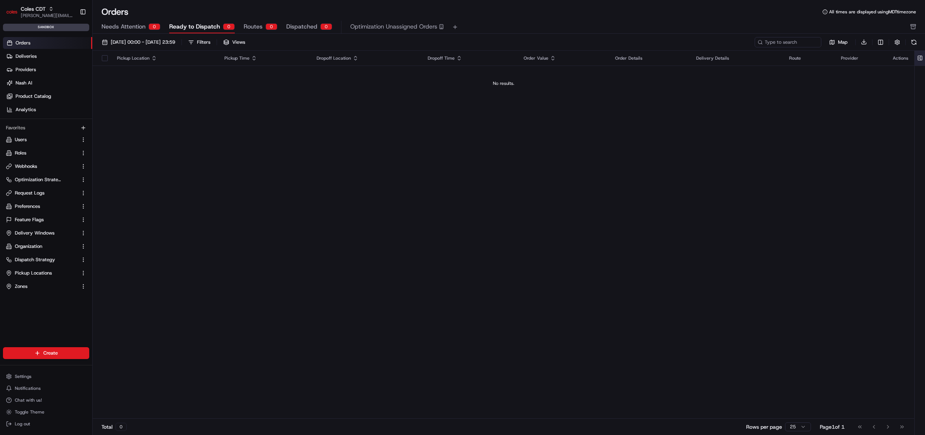
click at [917, 57] on button at bounding box center [919, 58] width 12 height 15
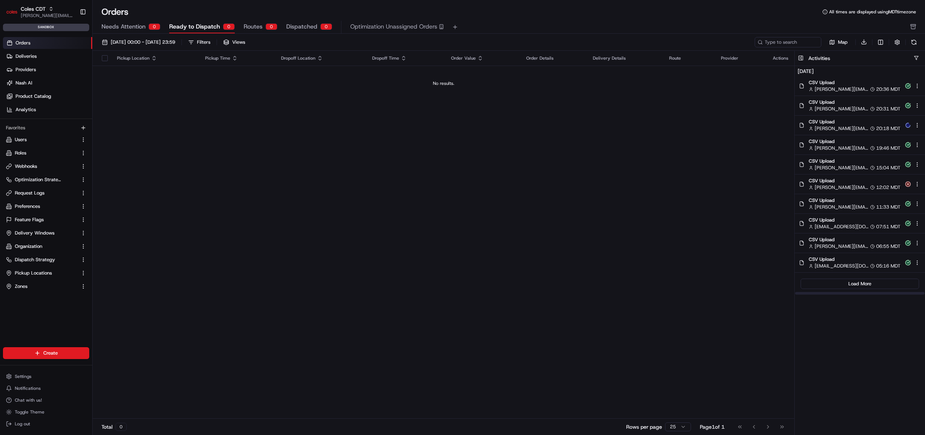
click at [867, 87] on div "john@usenash.com 20:36 MDT" at bounding box center [854, 89] width 92 height 7
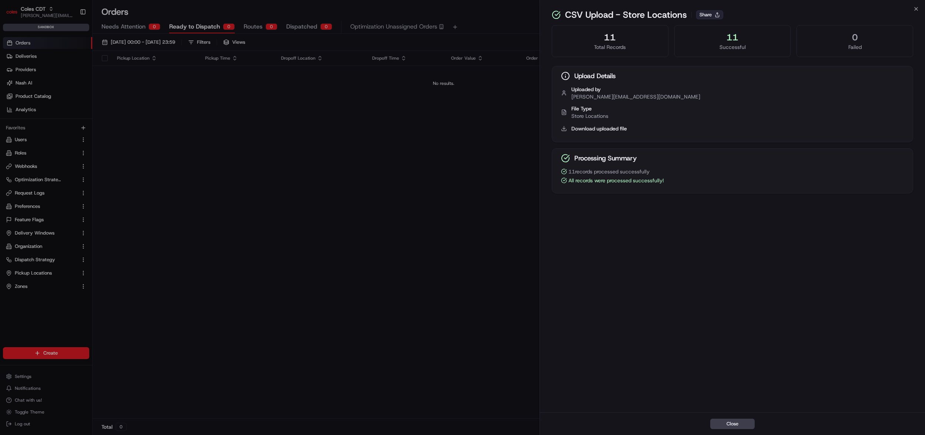
click at [715, 18] on button "Share" at bounding box center [709, 14] width 27 height 9
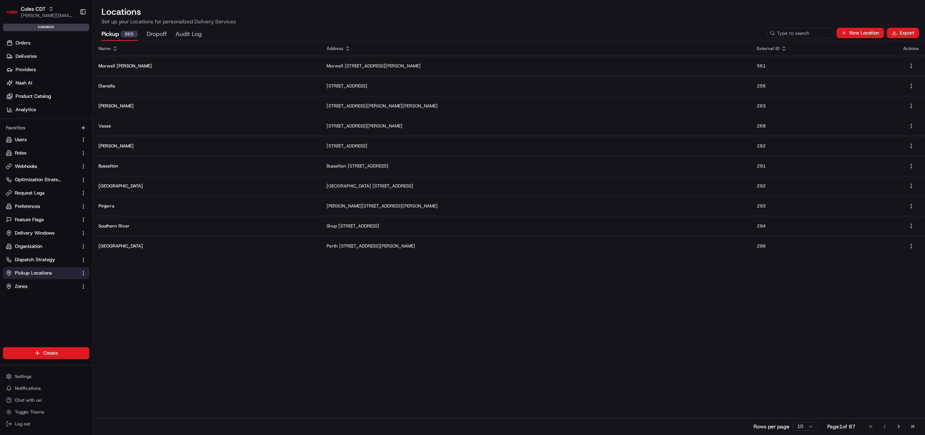
click at [460, 30] on div "Pickup 865 Dropoff Audit Log" at bounding box center [432, 34] width 668 height 13
click at [898, 33] on button "Export" at bounding box center [902, 33] width 32 height 10
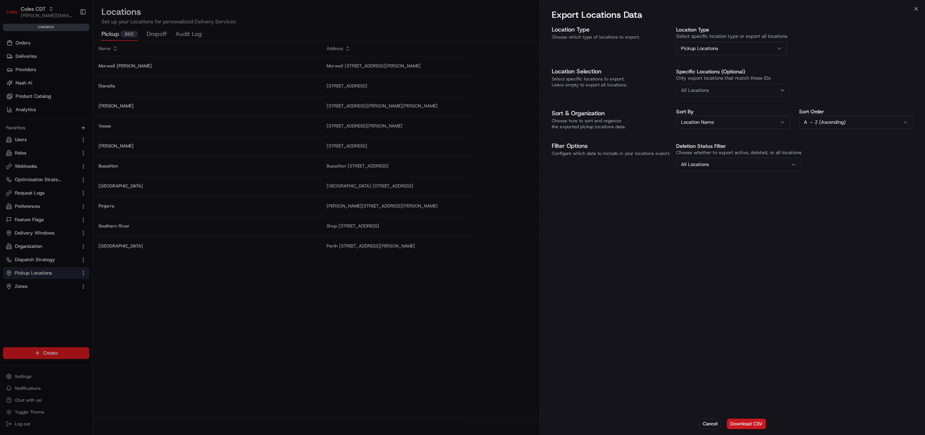
click at [741, 426] on button "Download CSV" at bounding box center [746, 423] width 39 height 10
